Goal: Task Accomplishment & Management: Complete application form

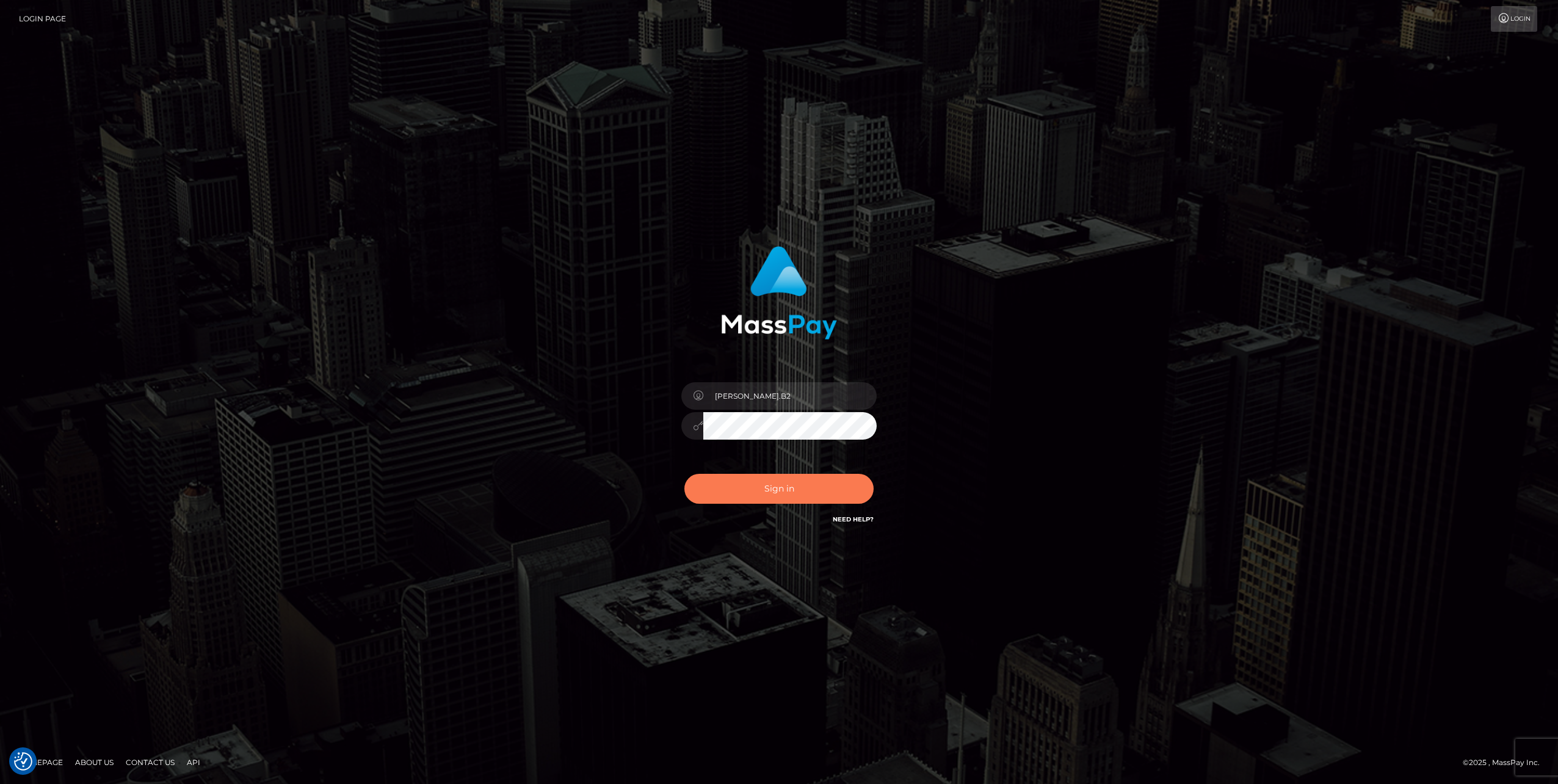
click at [776, 488] on button "Sign in" at bounding box center [779, 489] width 189 height 30
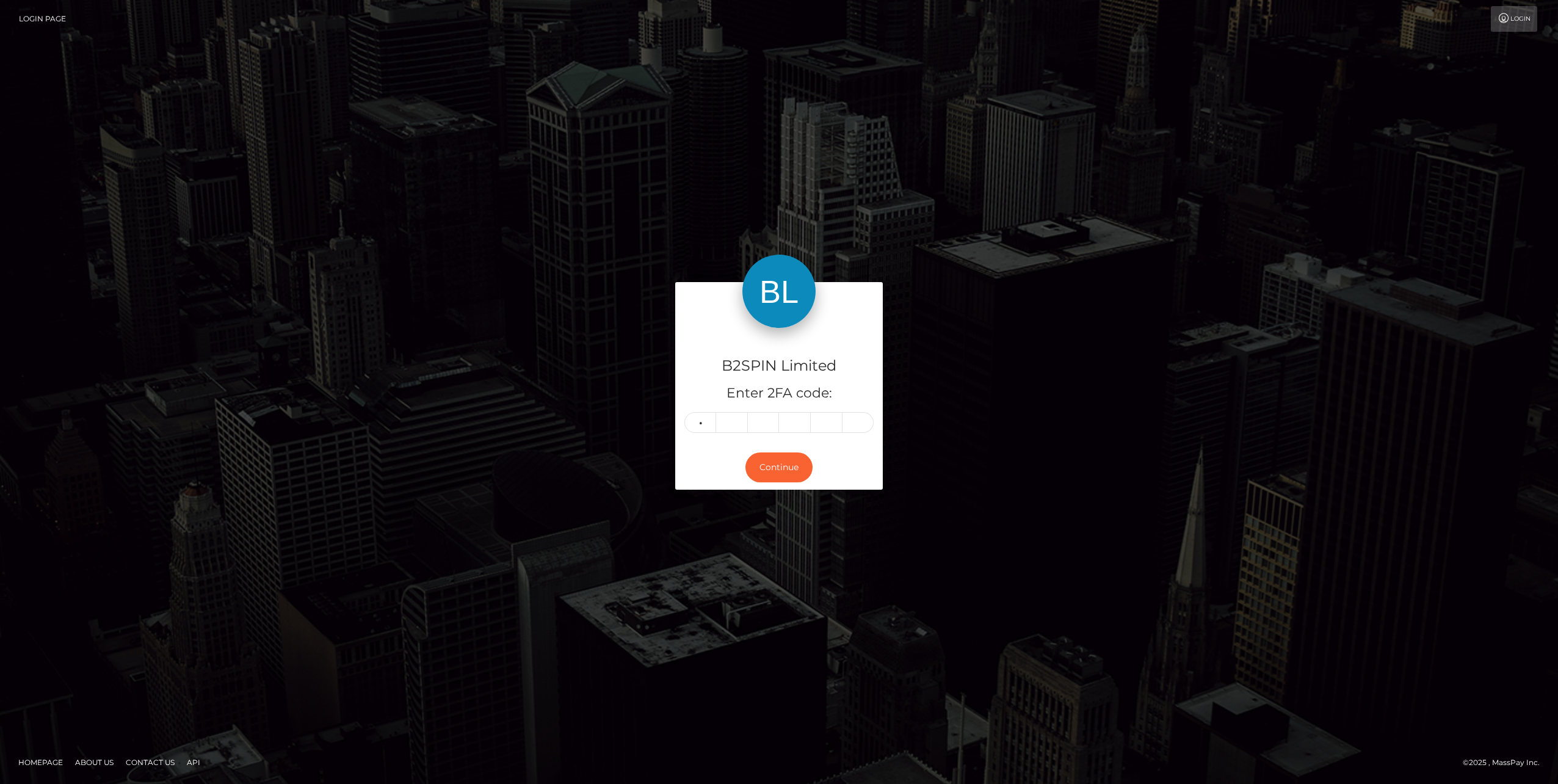
type input "6"
type input "2"
type input "9"
type input "7"
type input "1"
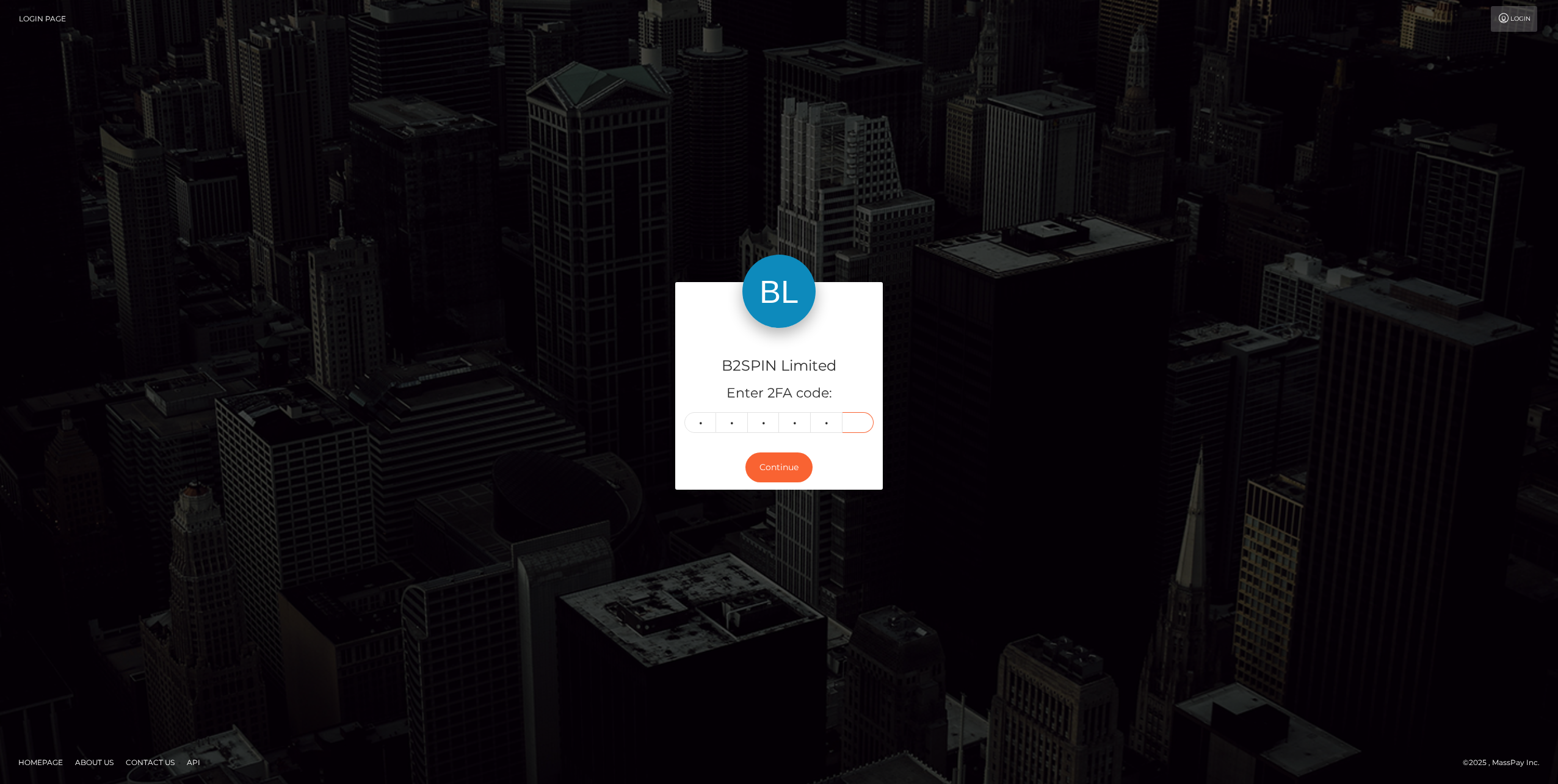
type input "7"
type input "8"
type input "5"
type input "8"
type input "2"
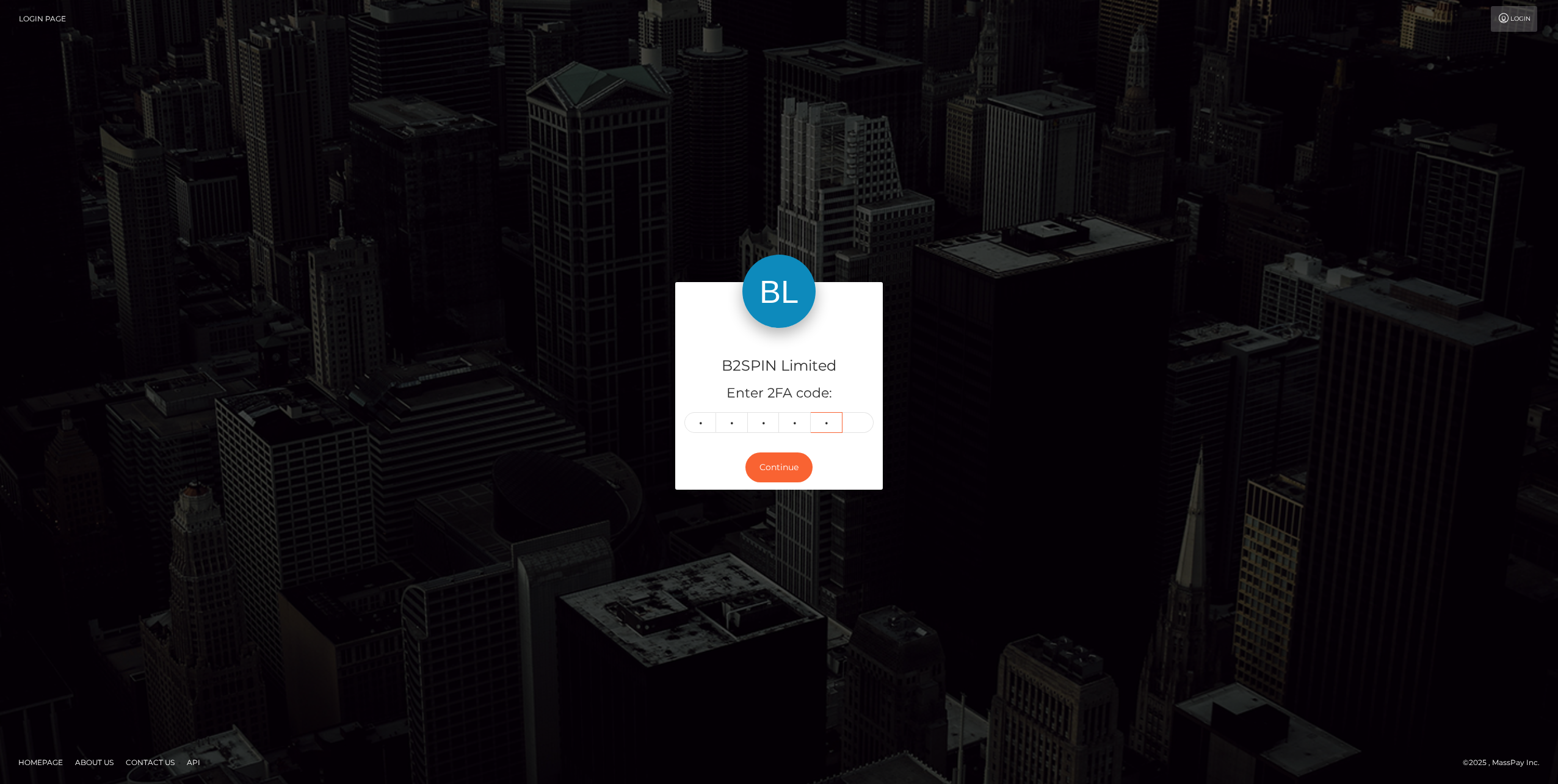
type input "2"
type input "6"
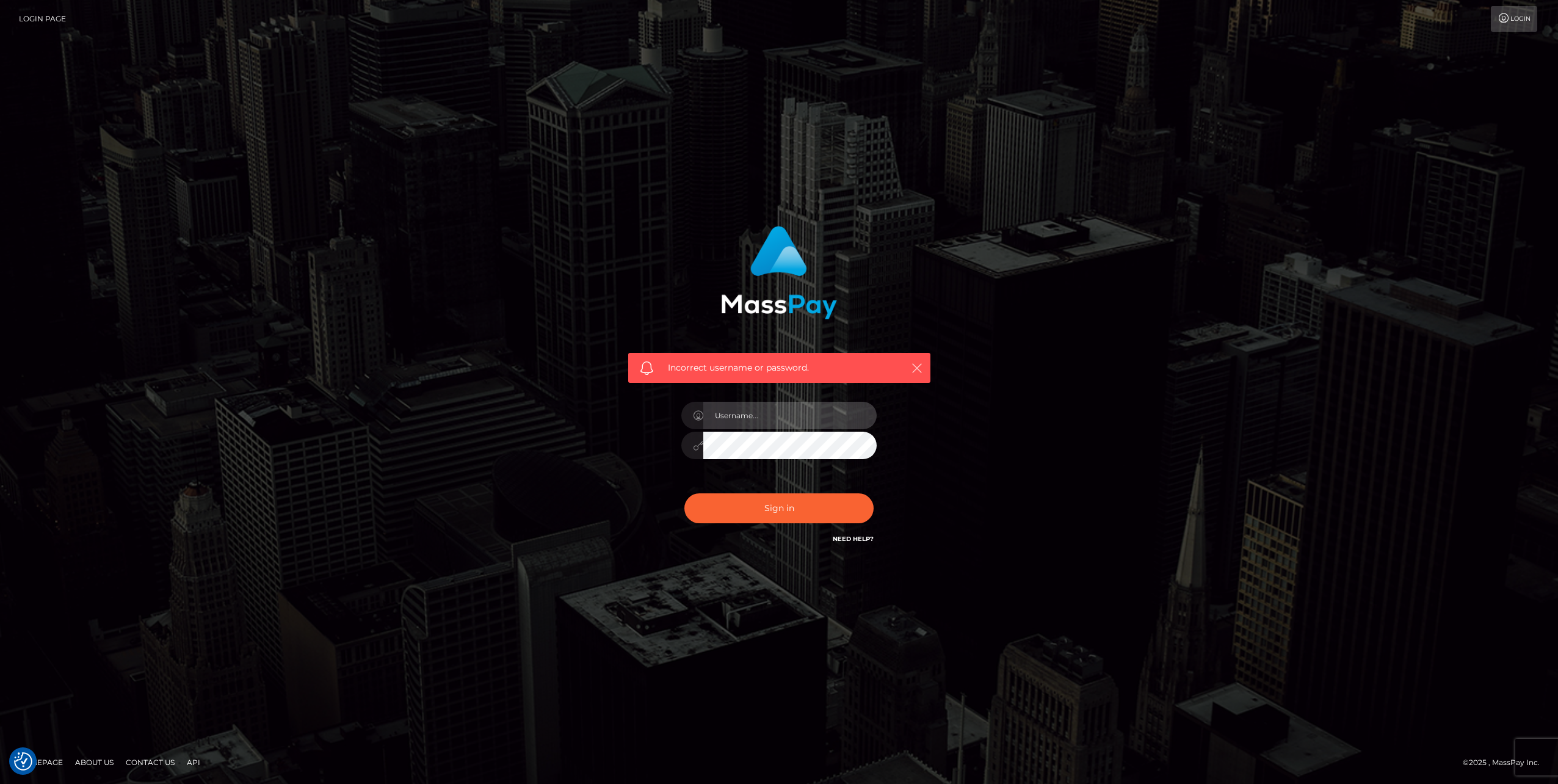
type input "Ofelyn.B2"
click at [918, 364] on icon "button" at bounding box center [917, 367] width 12 height 12
click at [779, 416] on input "Ofelyn.B2" at bounding box center [790, 415] width 174 height 28
click at [639, 448] on div "Incorrect username or password. Ofelyn.B2" at bounding box center [779, 385] width 321 height 339
click at [792, 513] on button "Sign in" at bounding box center [779, 509] width 189 height 30
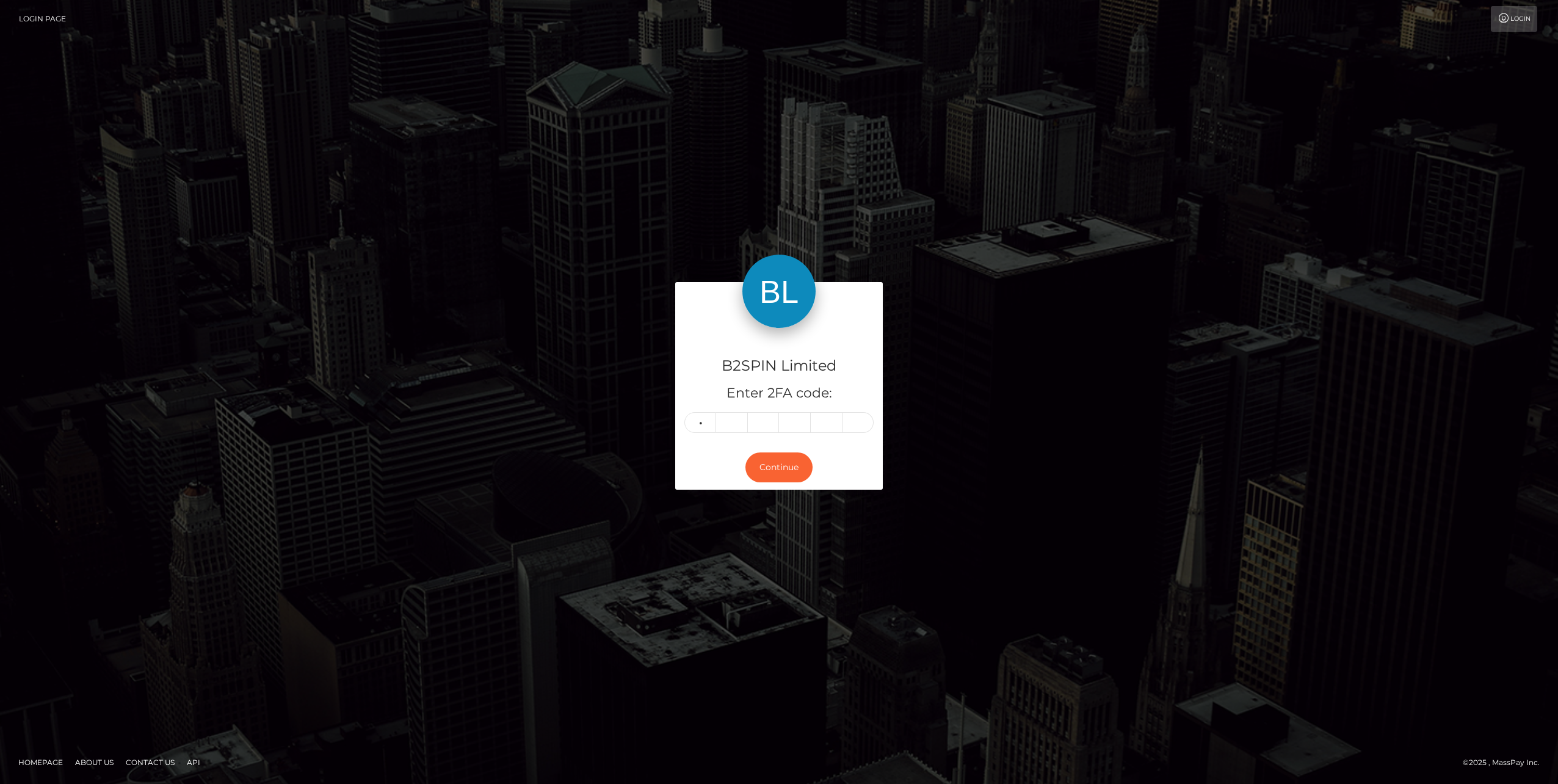
type input "8"
type input "5"
type input "2"
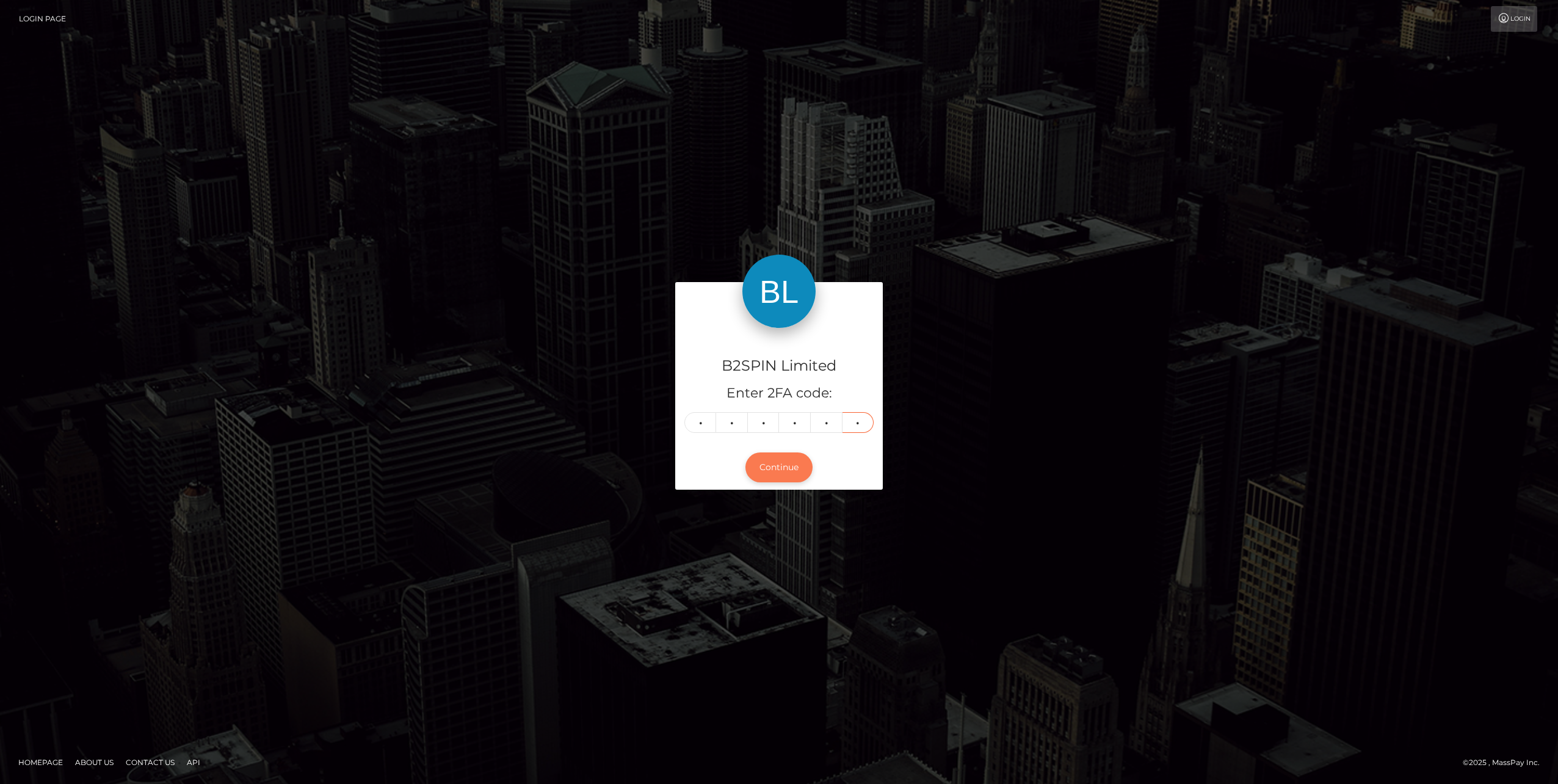
type input "6"
click at [783, 470] on button "Continue" at bounding box center [779, 468] width 67 height 30
click at [854, 421] on input "6" at bounding box center [858, 422] width 31 height 21
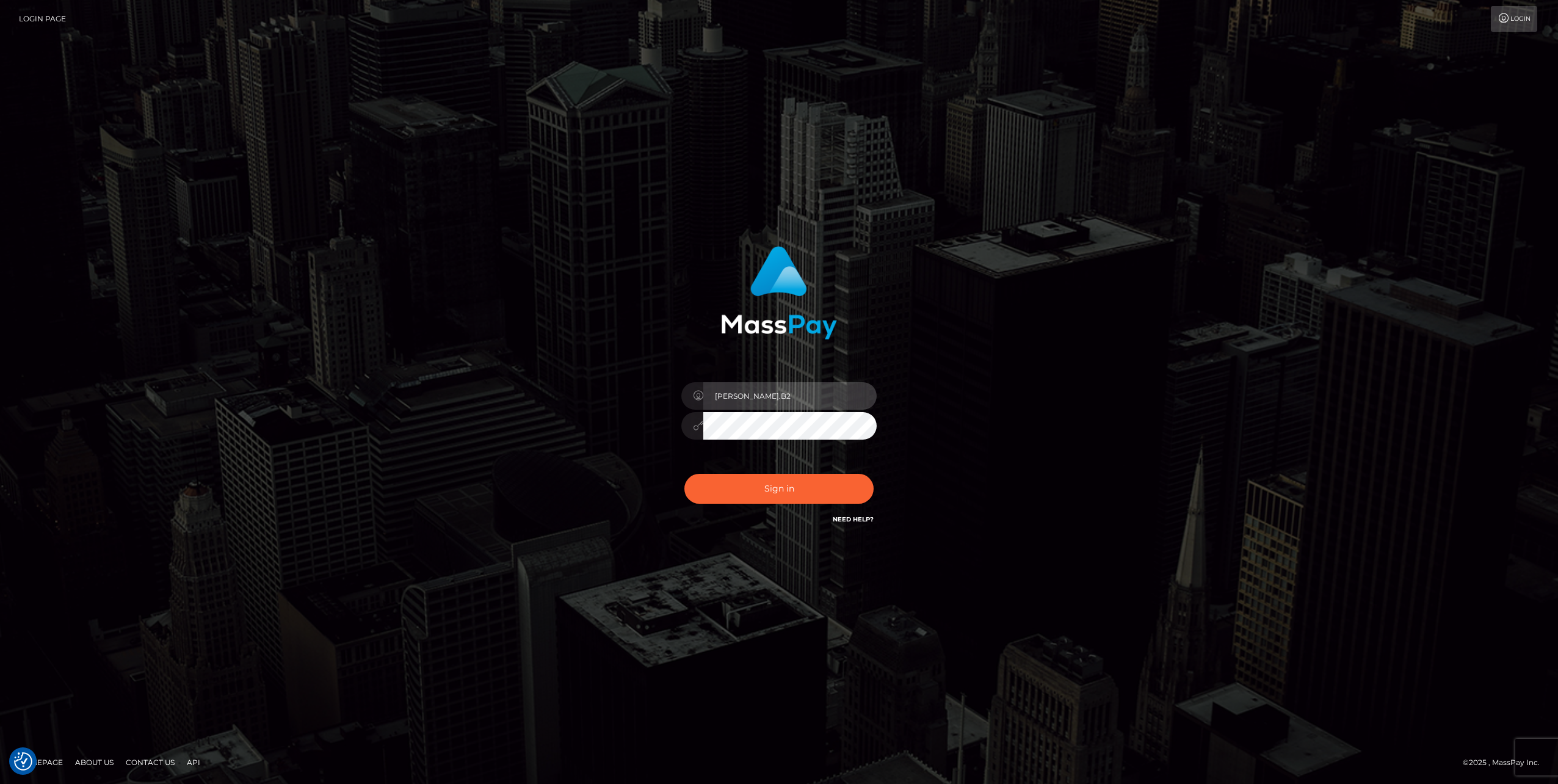
click at [764, 394] on input "Ofelyn.B2" at bounding box center [790, 396] width 174 height 28
type input "[DOMAIN_NAME]"
click at [777, 486] on button "Sign in" at bounding box center [779, 489] width 189 height 30
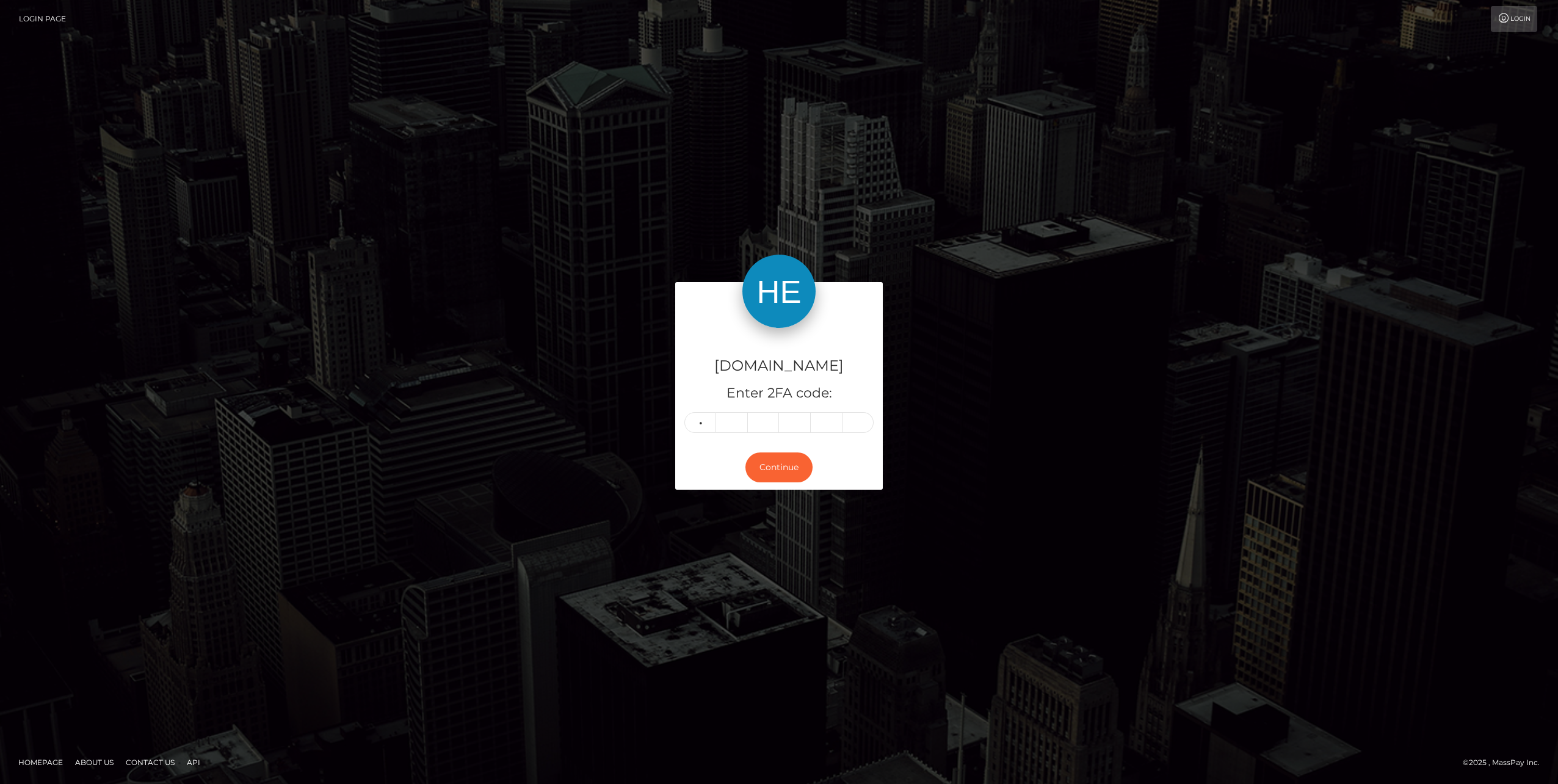
type input "9"
type input "7"
type input "9"
type input "5"
type input "7"
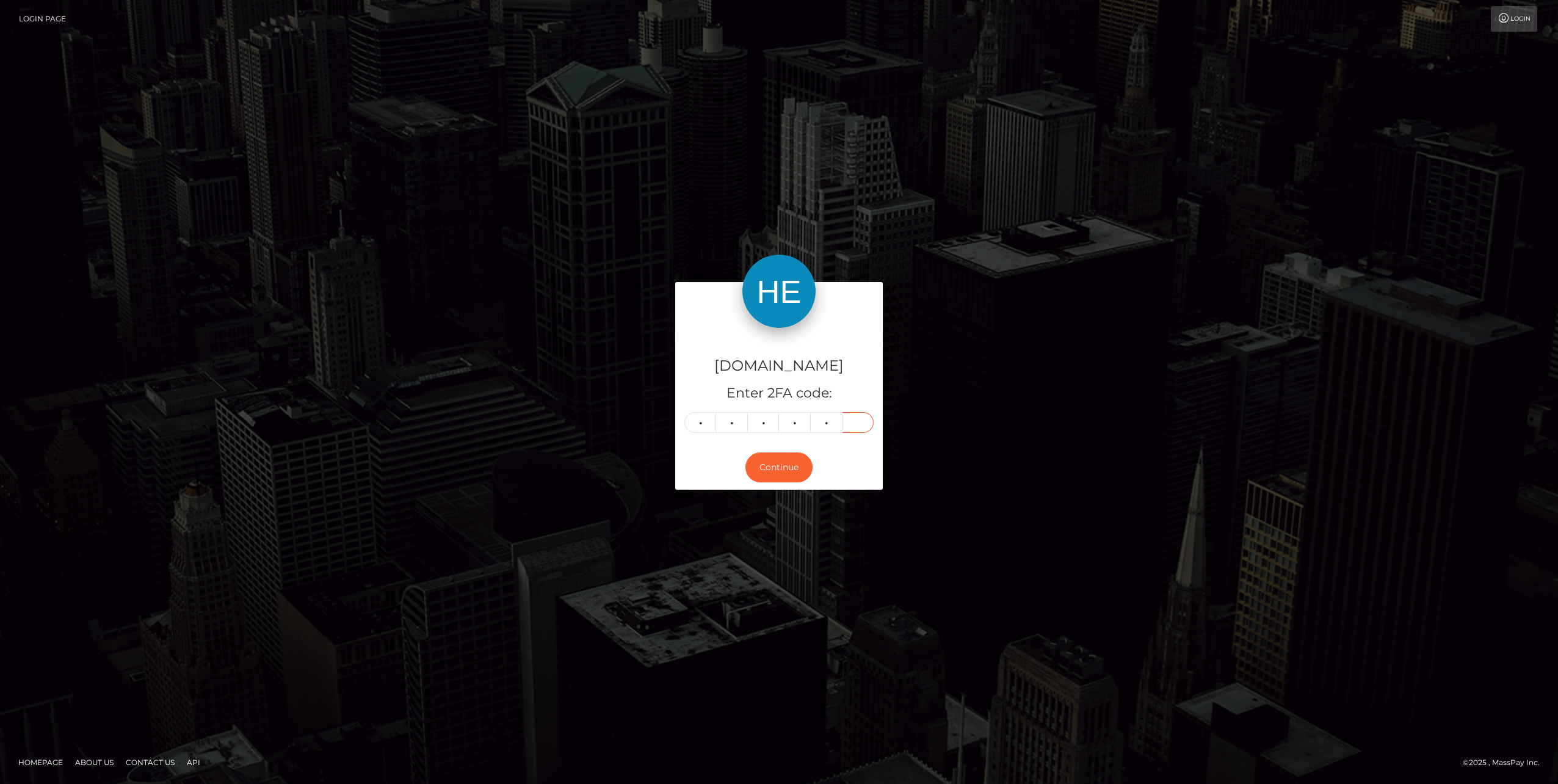
type input "6"
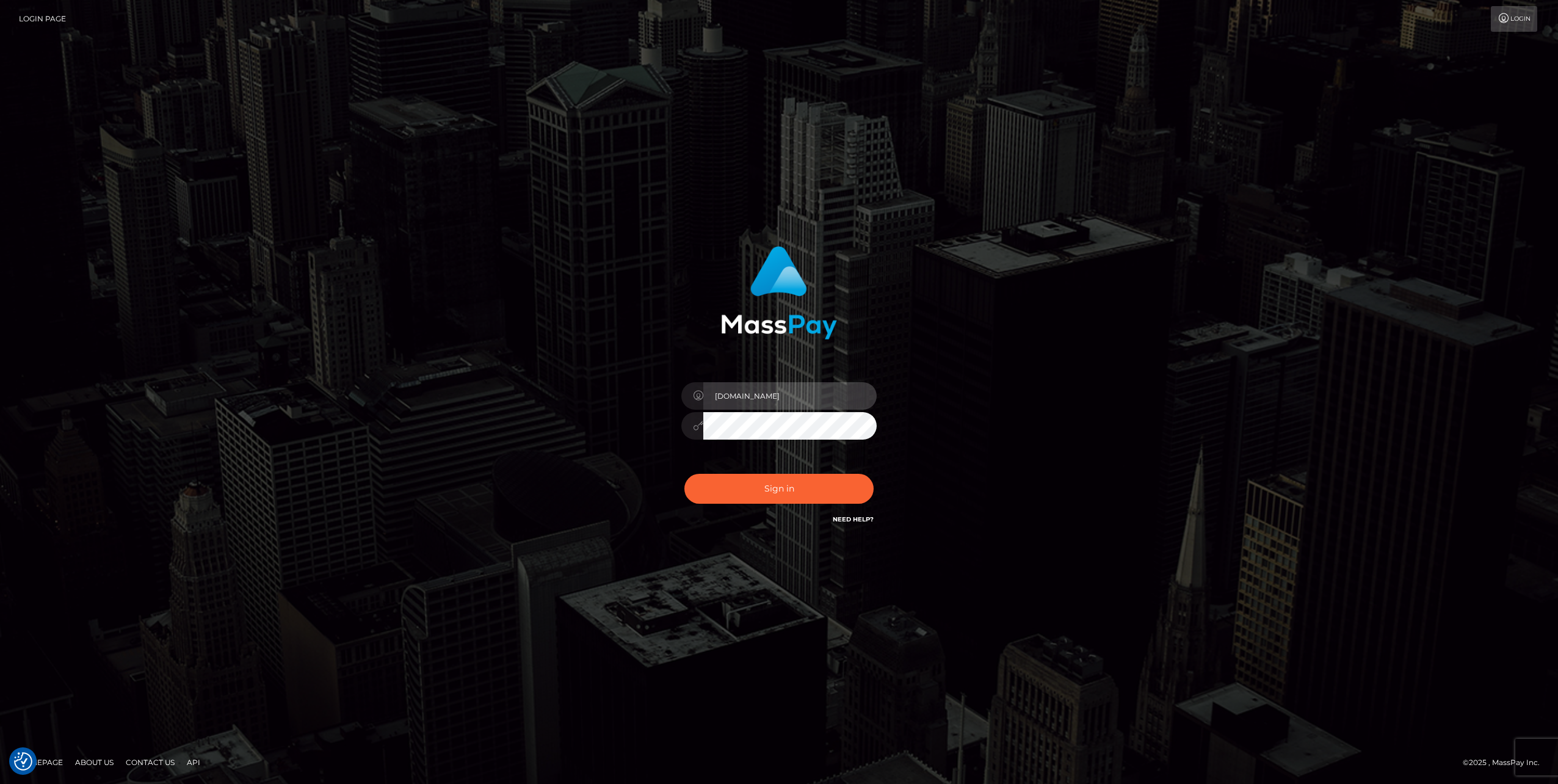
click at [788, 401] on input "Ofelyn.HM" at bounding box center [790, 396] width 174 height 28
type input "Ofelyn.VIP"
click at [788, 492] on button "Sign in" at bounding box center [779, 489] width 189 height 30
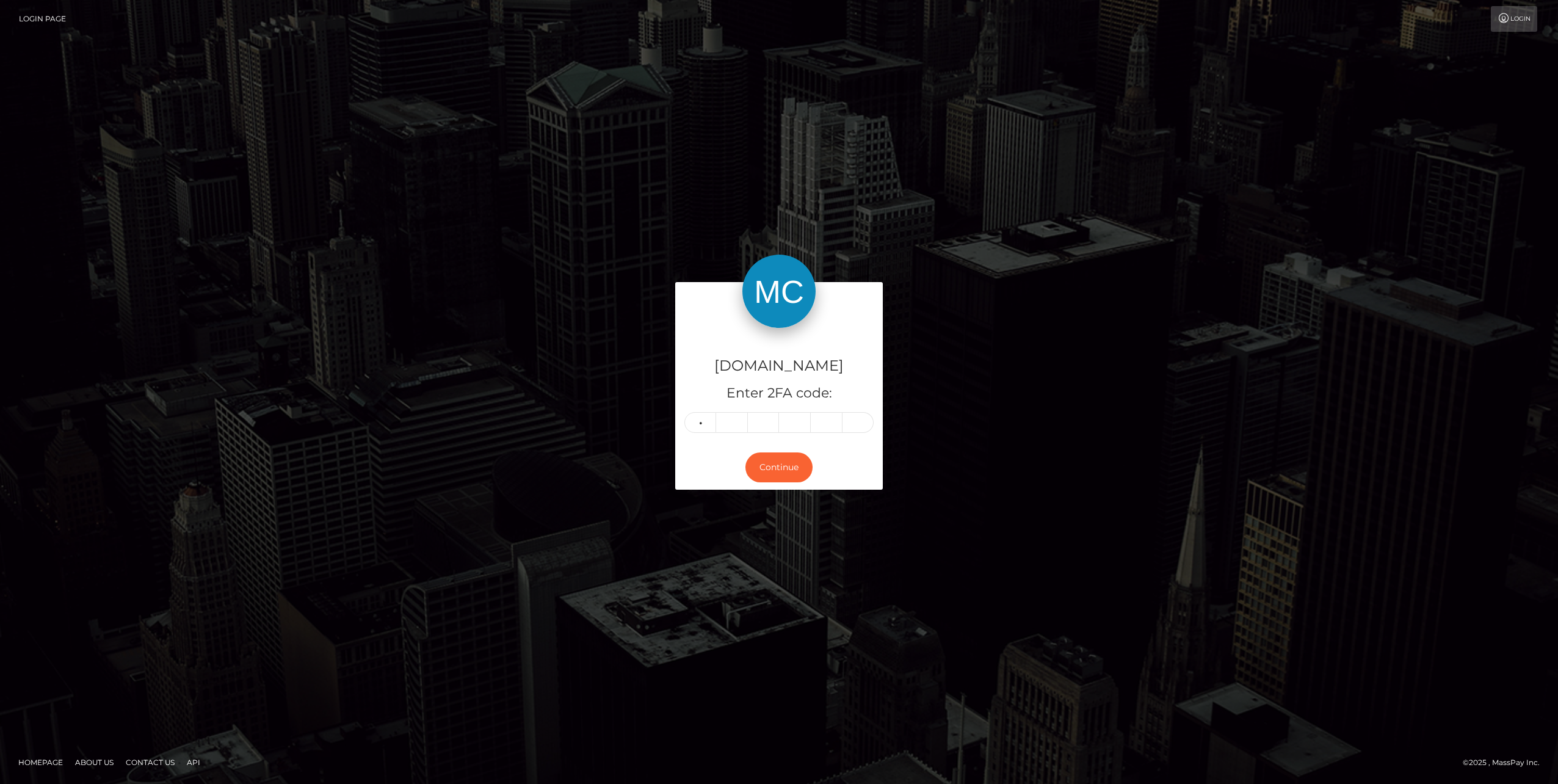
type input "4"
type input "3"
type input "9"
type input "1"
type input "3"
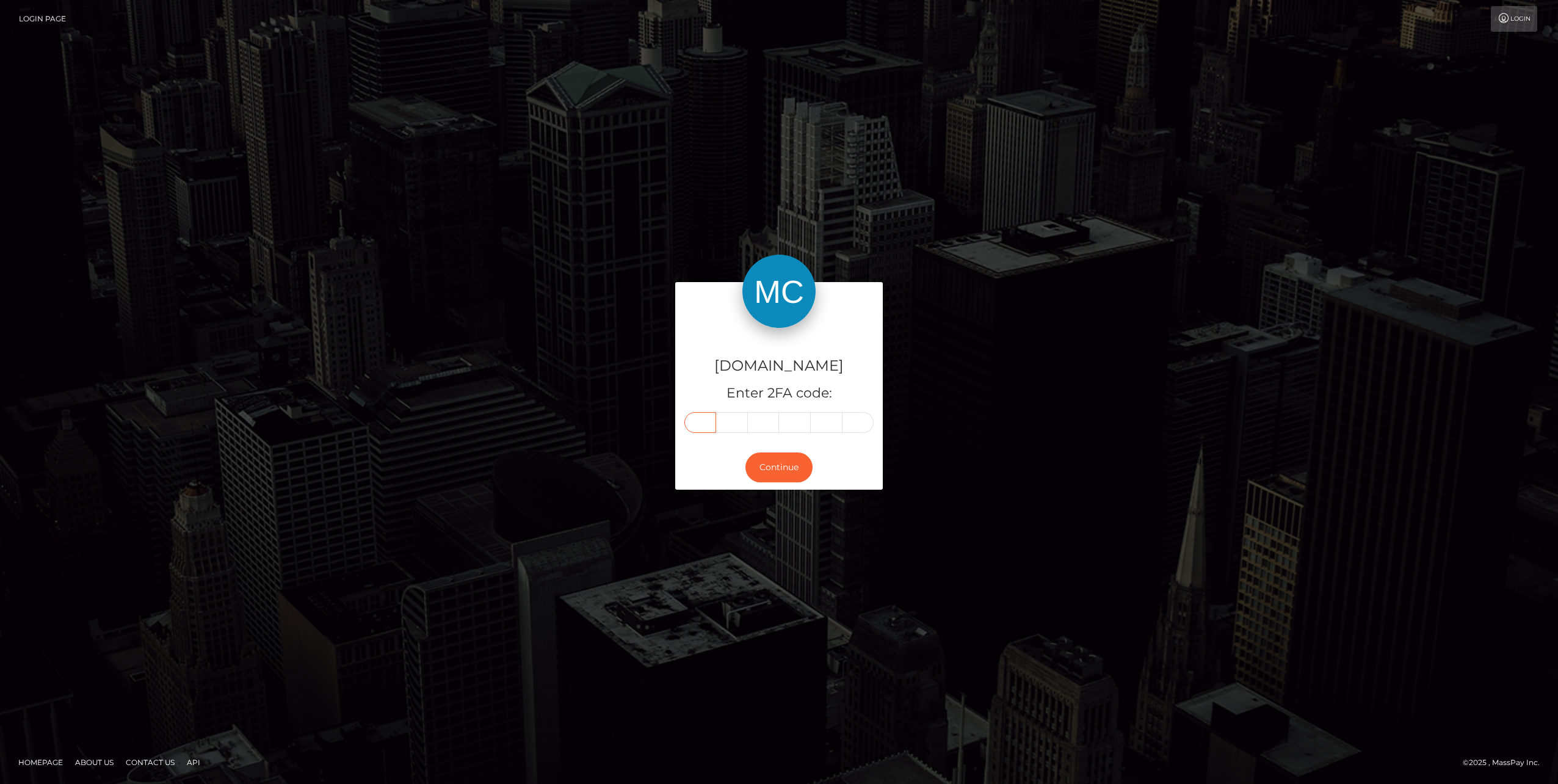
type input "4"
type input "0"
type input "3"
type input "9"
type input "1"
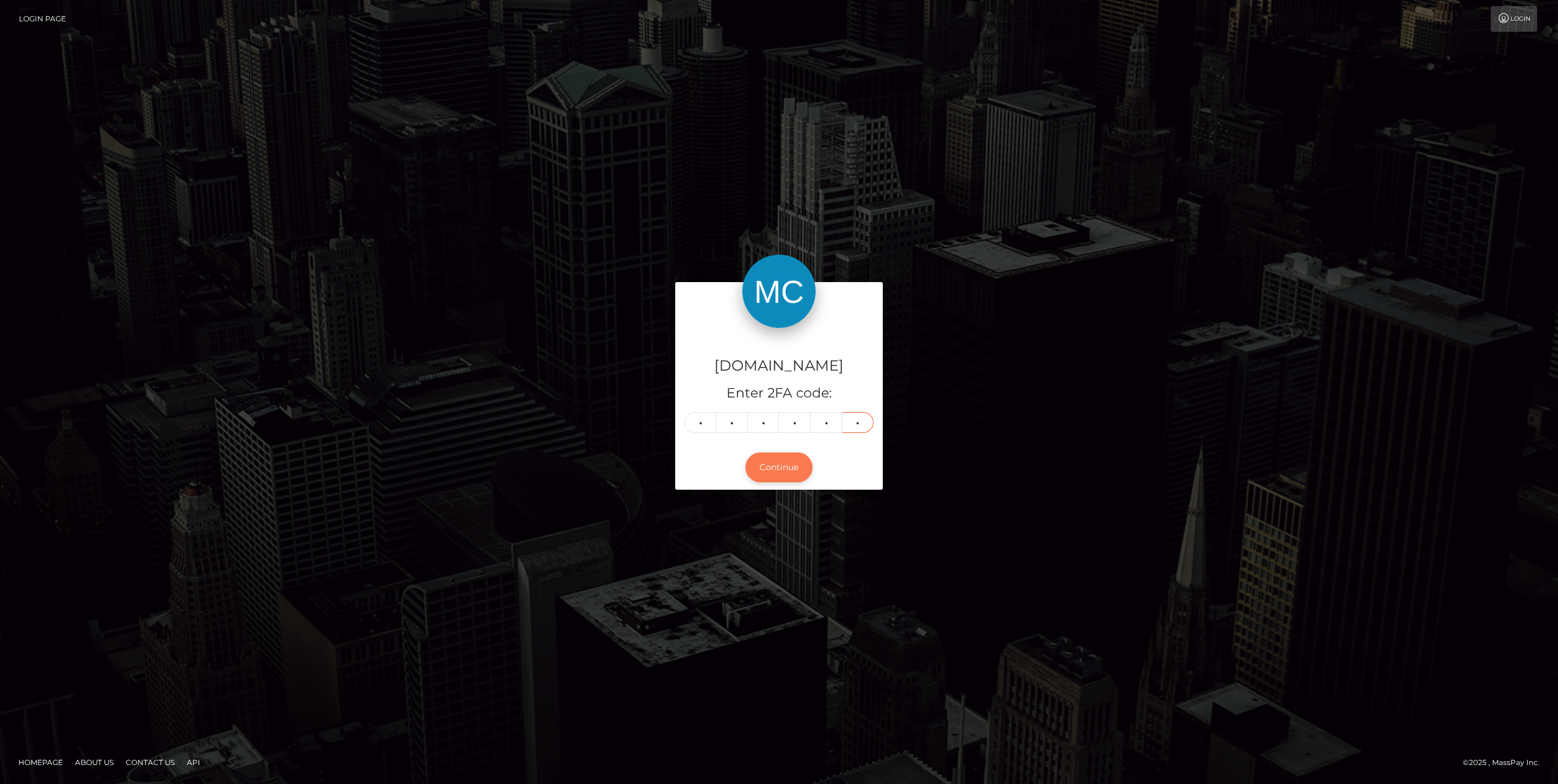
type input "3"
click at [780, 473] on button "Continue" at bounding box center [779, 468] width 67 height 30
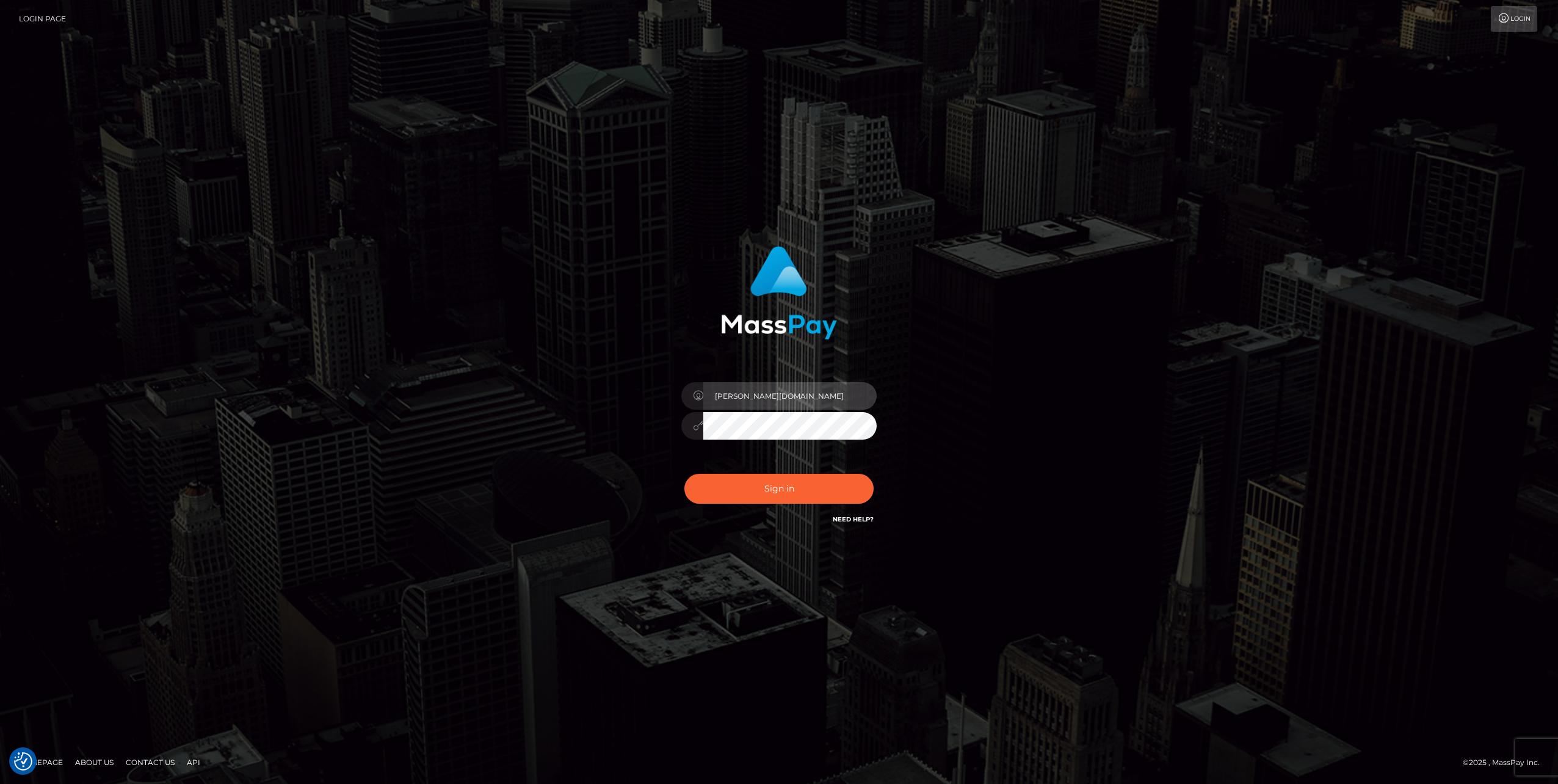
click at [772, 401] on input "Ofelyn.VIP" at bounding box center [790, 396] width 174 height 28
type input "Ofelyn.SF"
click at [776, 495] on button "Sign in" at bounding box center [779, 489] width 189 height 30
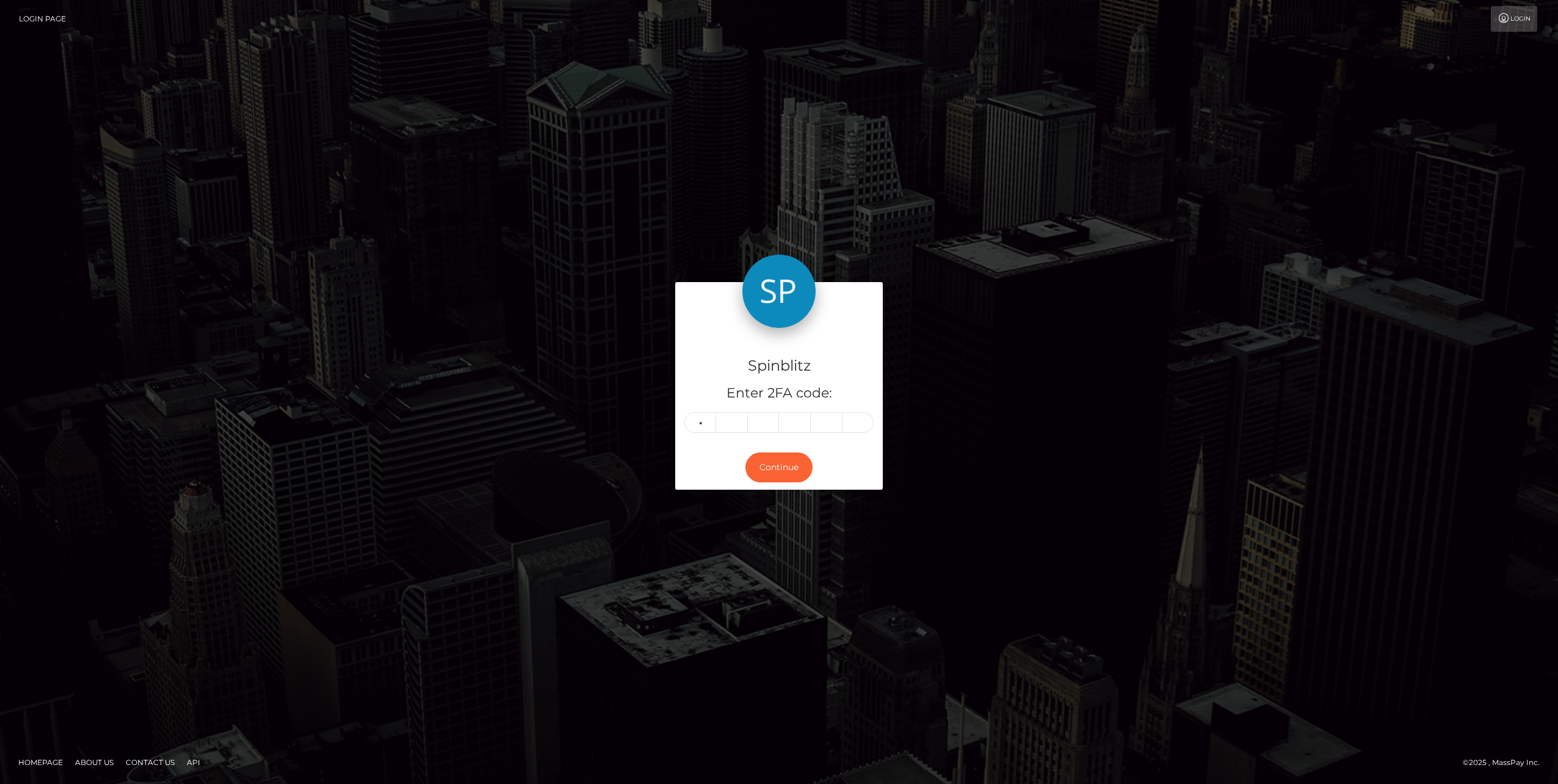
type input "7"
type input "3"
type input "5"
type input "1"
type input "8"
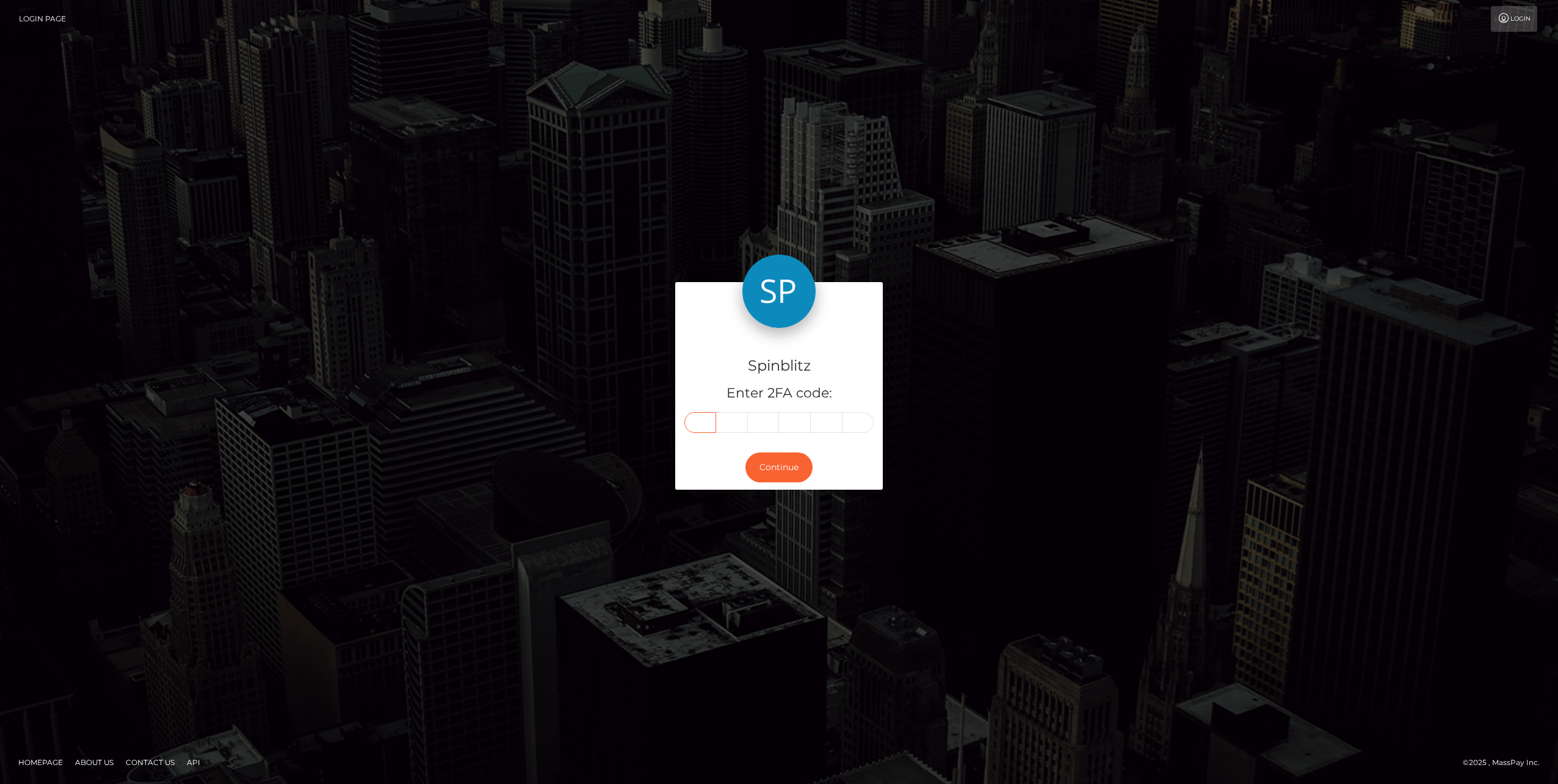
type input "7"
type input "3"
type input "5"
type input "1"
type input "8"
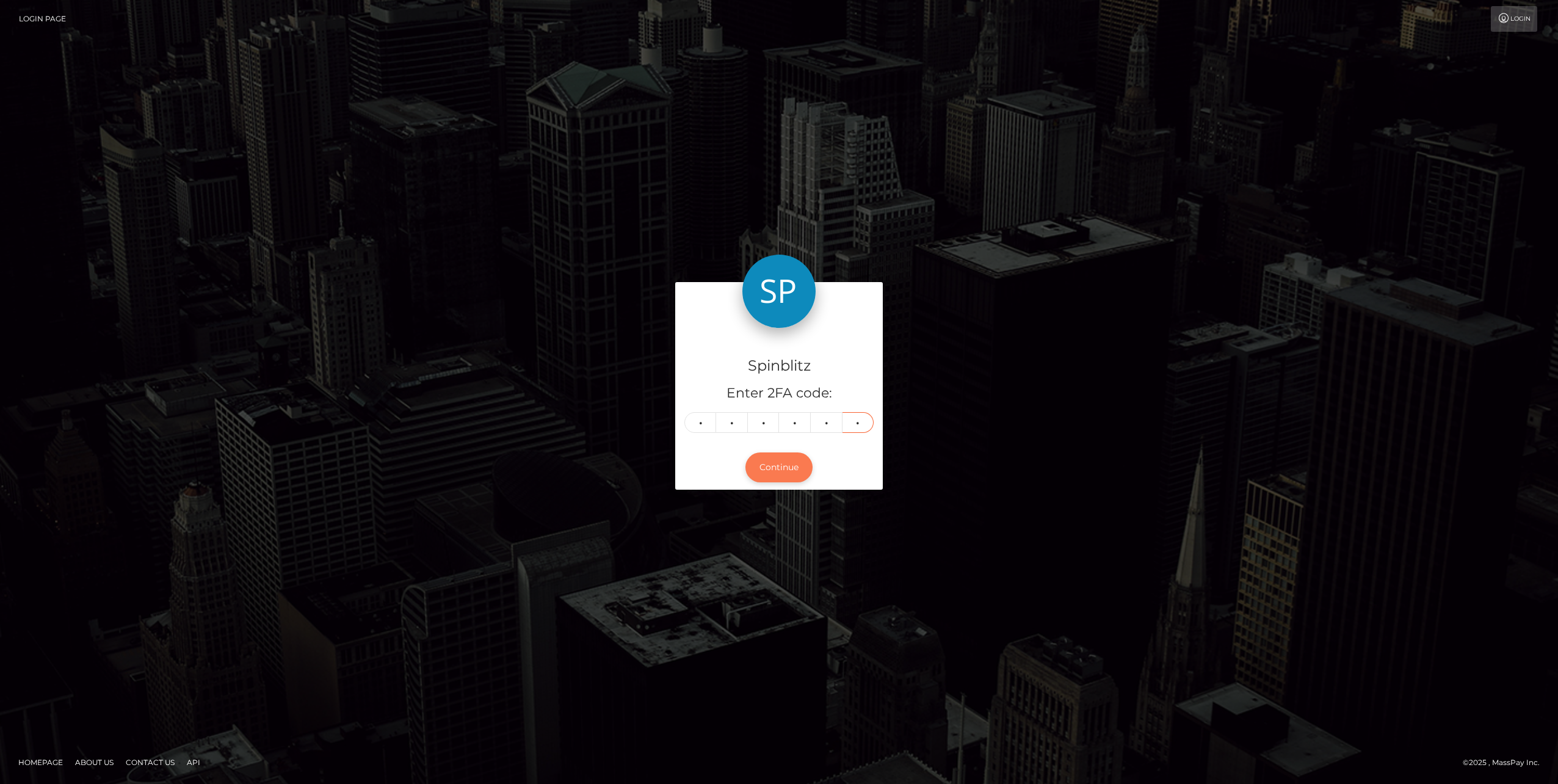
type input "1"
click at [795, 475] on button "Continue" at bounding box center [779, 468] width 67 height 30
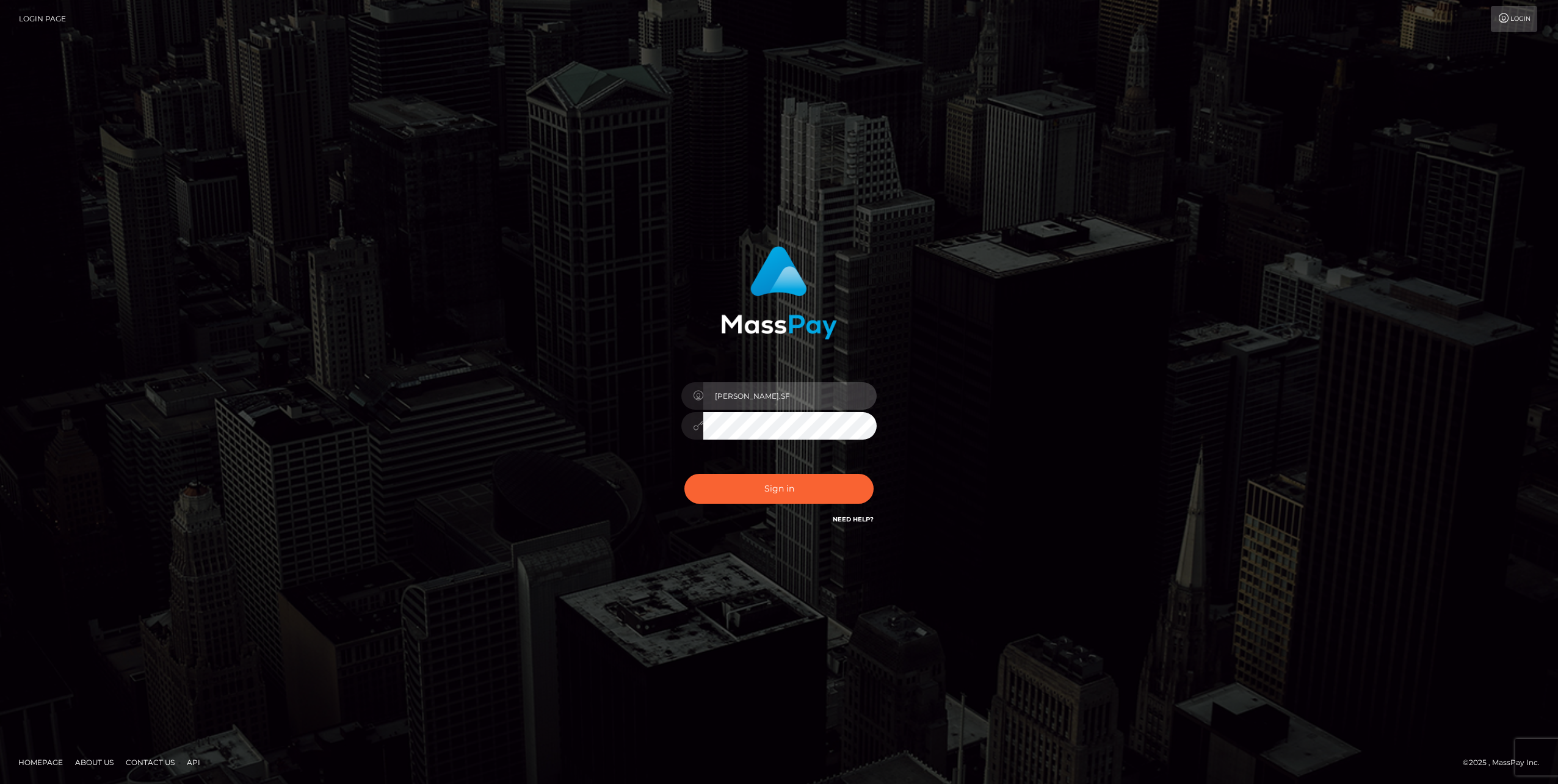
click at [736, 392] on input "Ofelyn.SF" at bounding box center [790, 396] width 174 height 28
type input "Ofelyn.Spree"
click at [779, 490] on button "Sign in" at bounding box center [779, 489] width 189 height 30
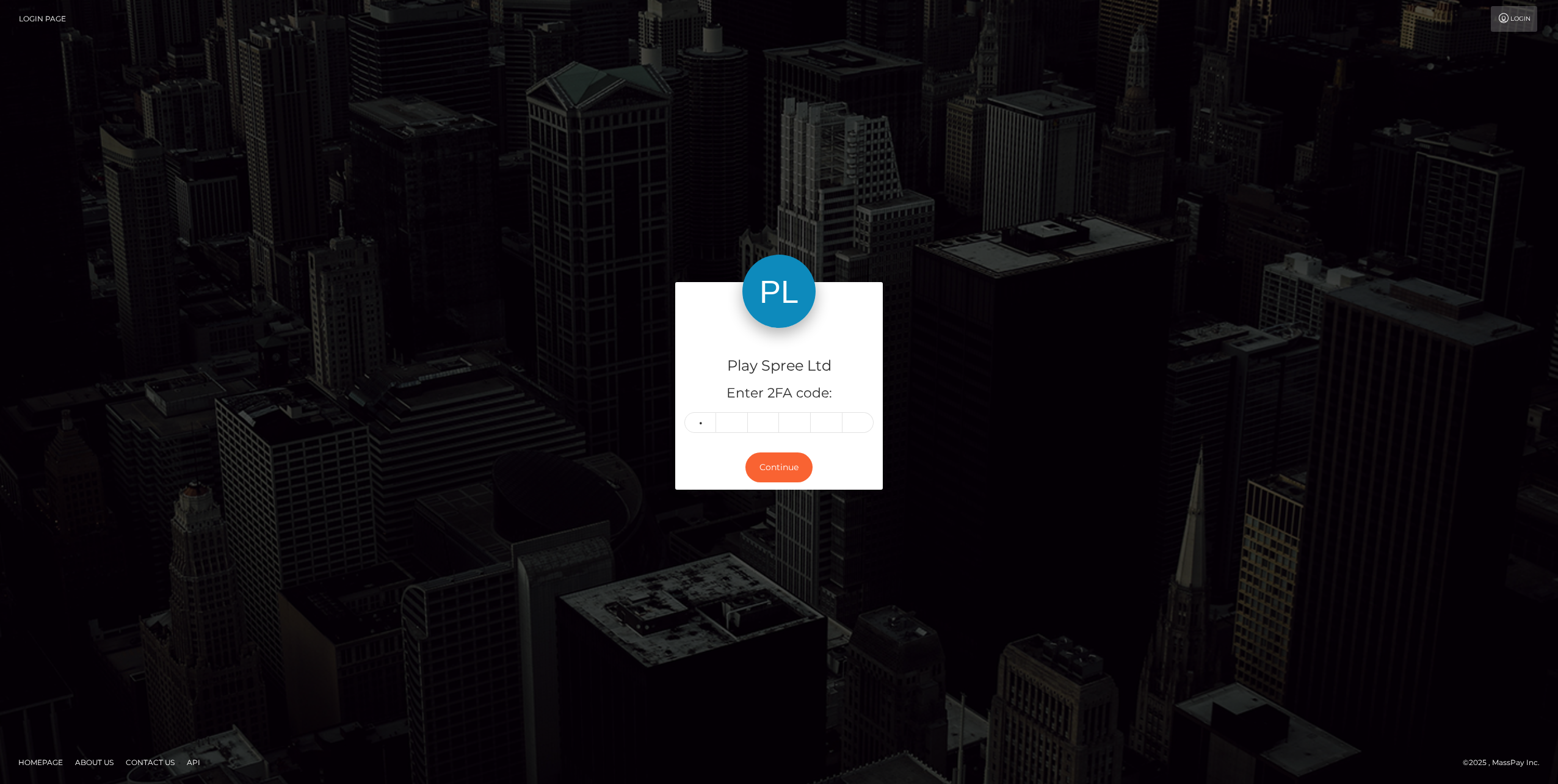
type input "7"
type input "3"
type input "9"
type input "2"
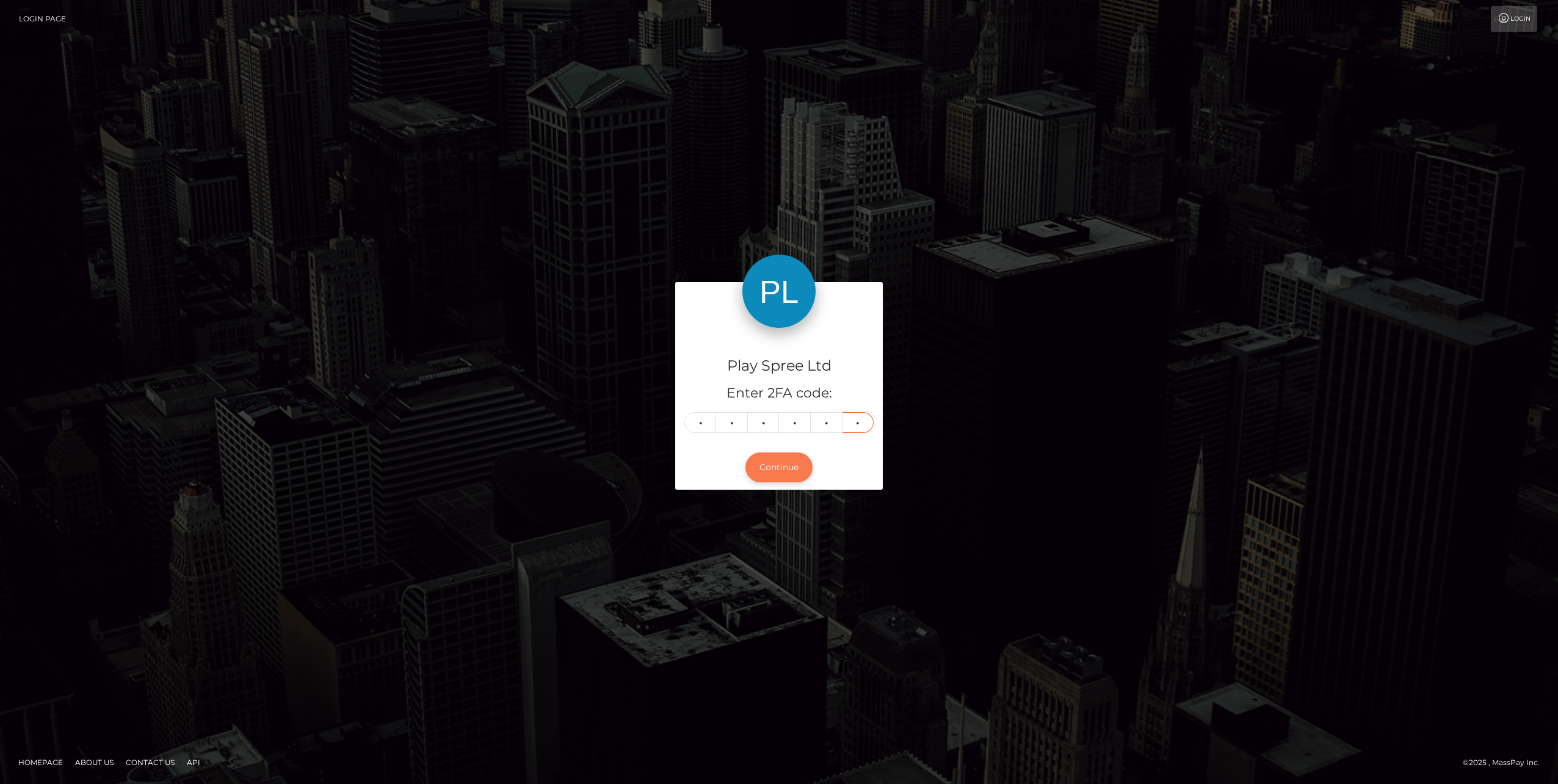
type input "5"
click at [789, 463] on button "Continue" at bounding box center [779, 468] width 67 height 30
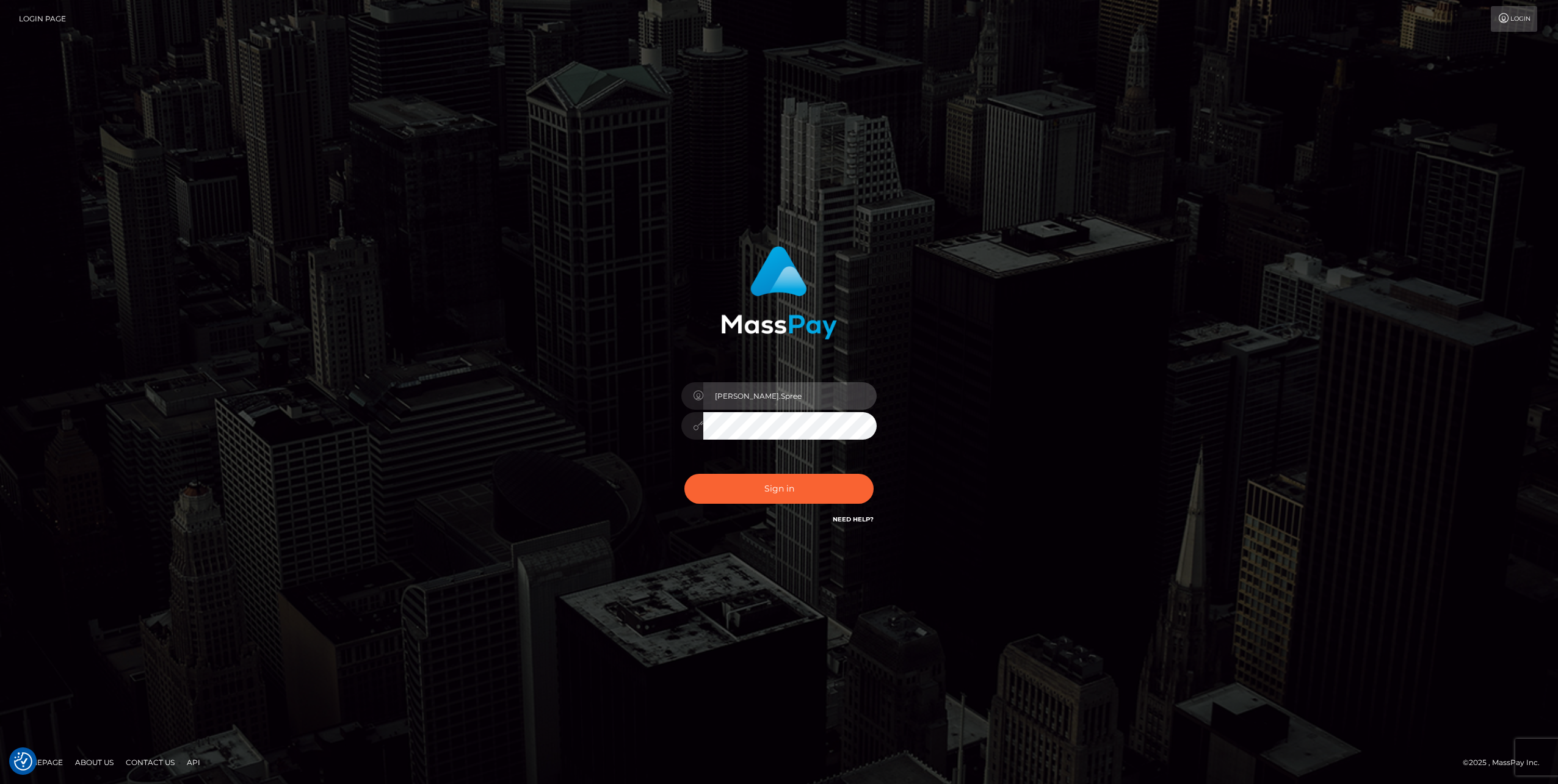
click at [781, 400] on input "Ofelyn.Spree" at bounding box center [790, 396] width 174 height 28
type input "Ofelyn.SilverSocial"
click at [797, 486] on button "Sign in" at bounding box center [779, 489] width 189 height 30
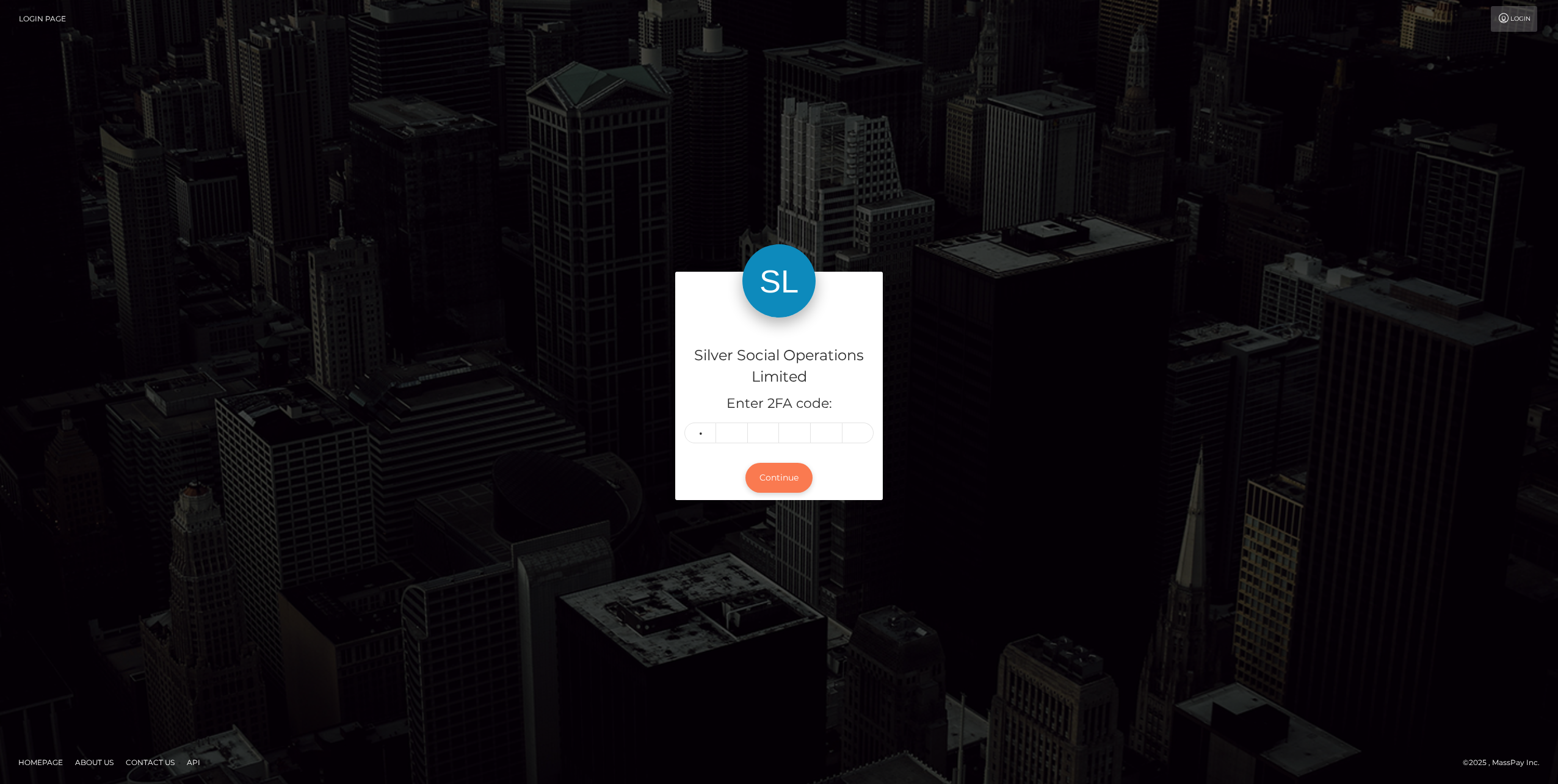
type input "2"
type input "6"
type input "2"
type input "4"
type input "9"
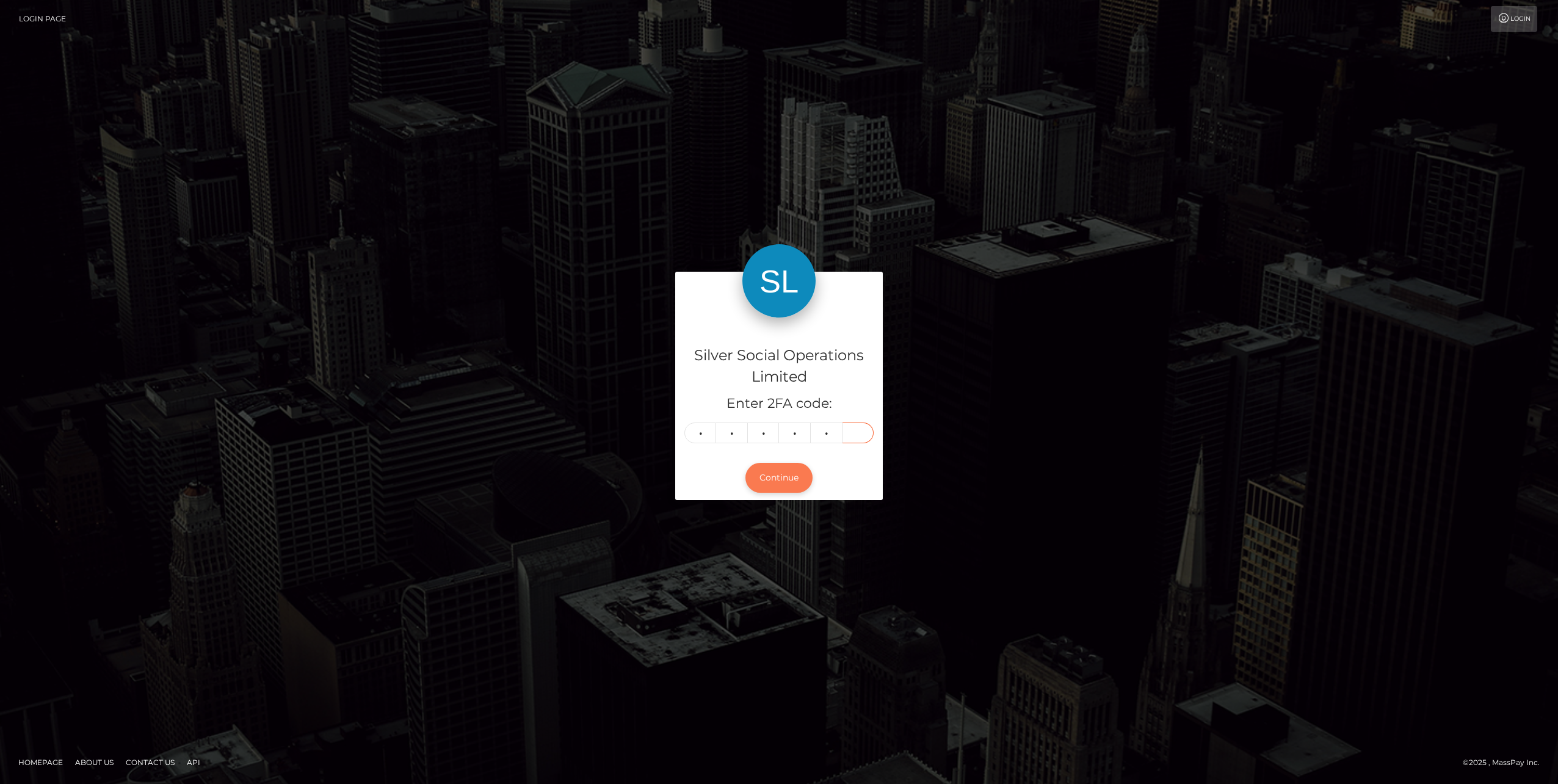
type input "9"
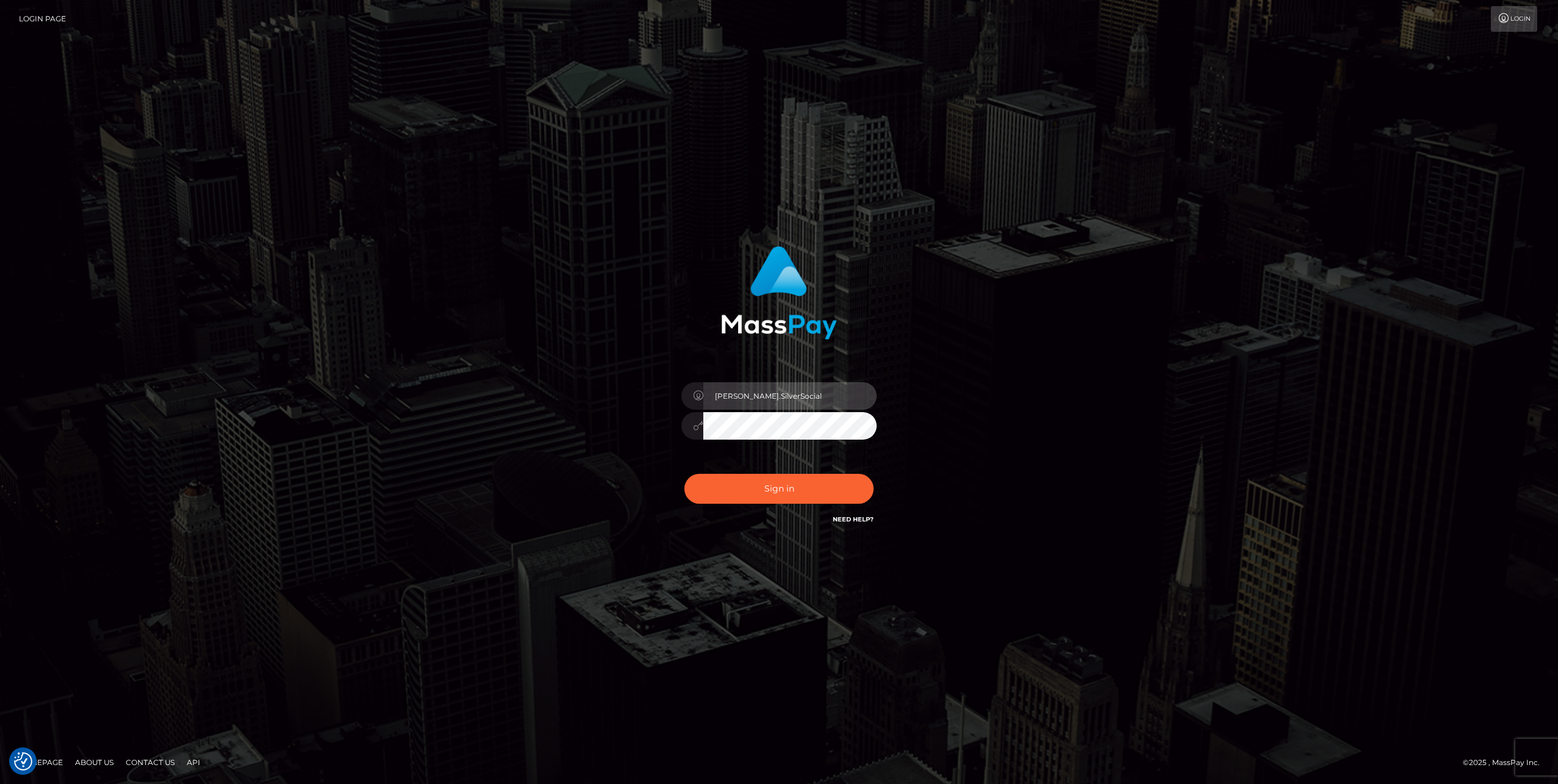
click at [747, 397] on input "[PERSON_NAME].SilverSocial" at bounding box center [790, 396] width 174 height 28
type input "ofelyn.luminary"
click at [779, 481] on button "Sign in" at bounding box center [779, 489] width 189 height 30
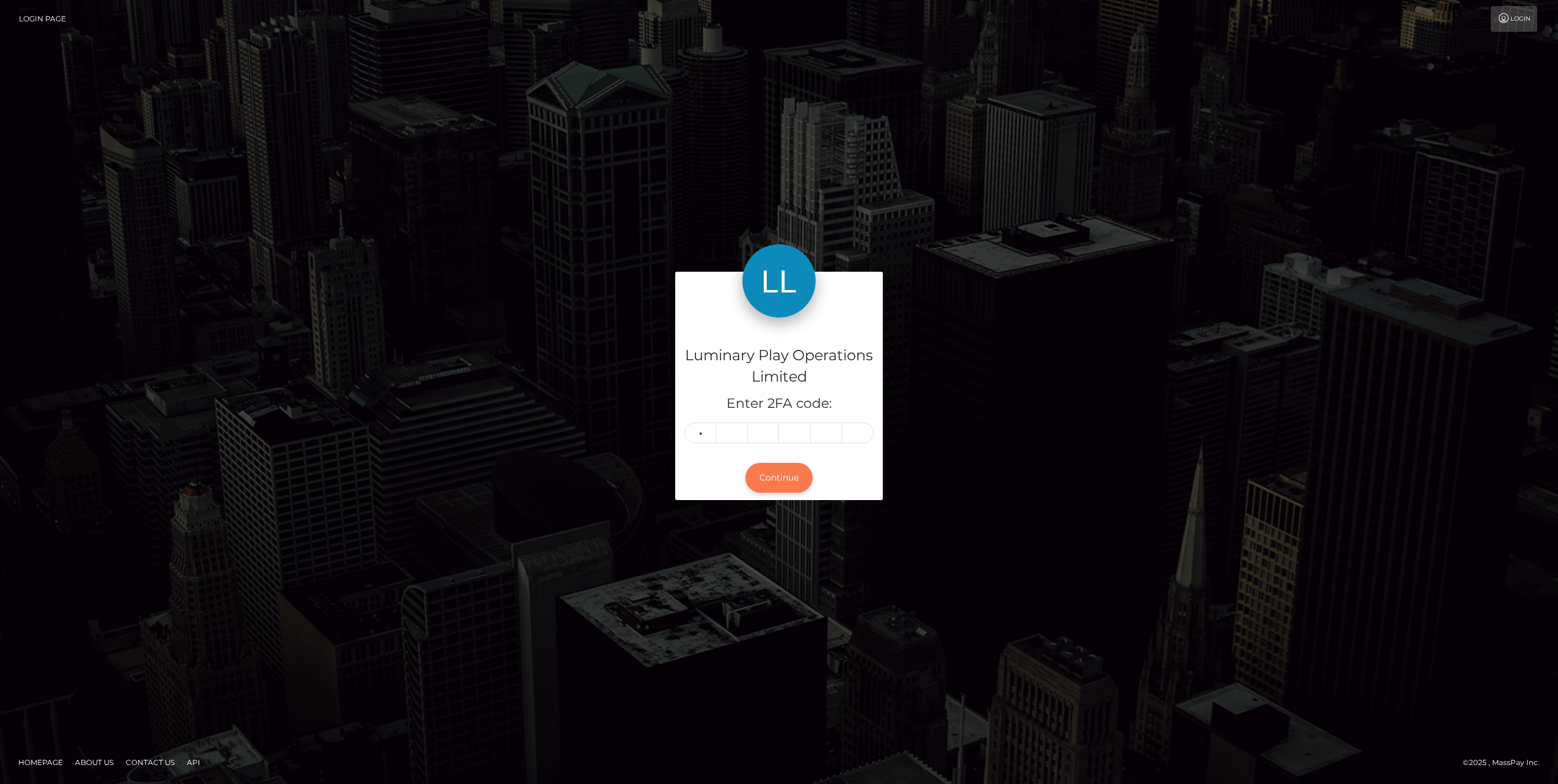
type input "2"
type input "5"
type input "8"
type input "4"
type input "7"
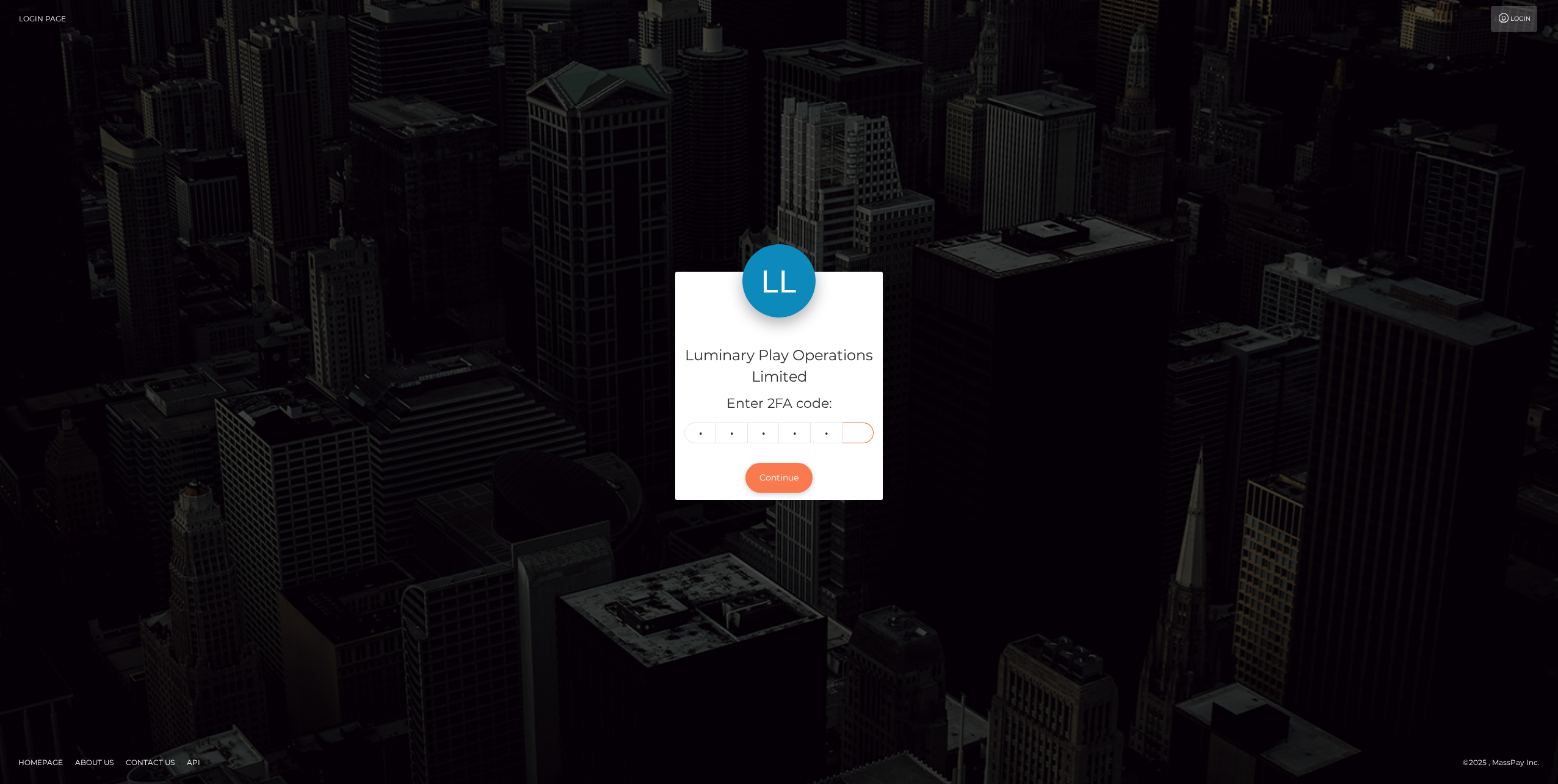
type input "8"
